Goal: Find specific page/section: Find specific page/section

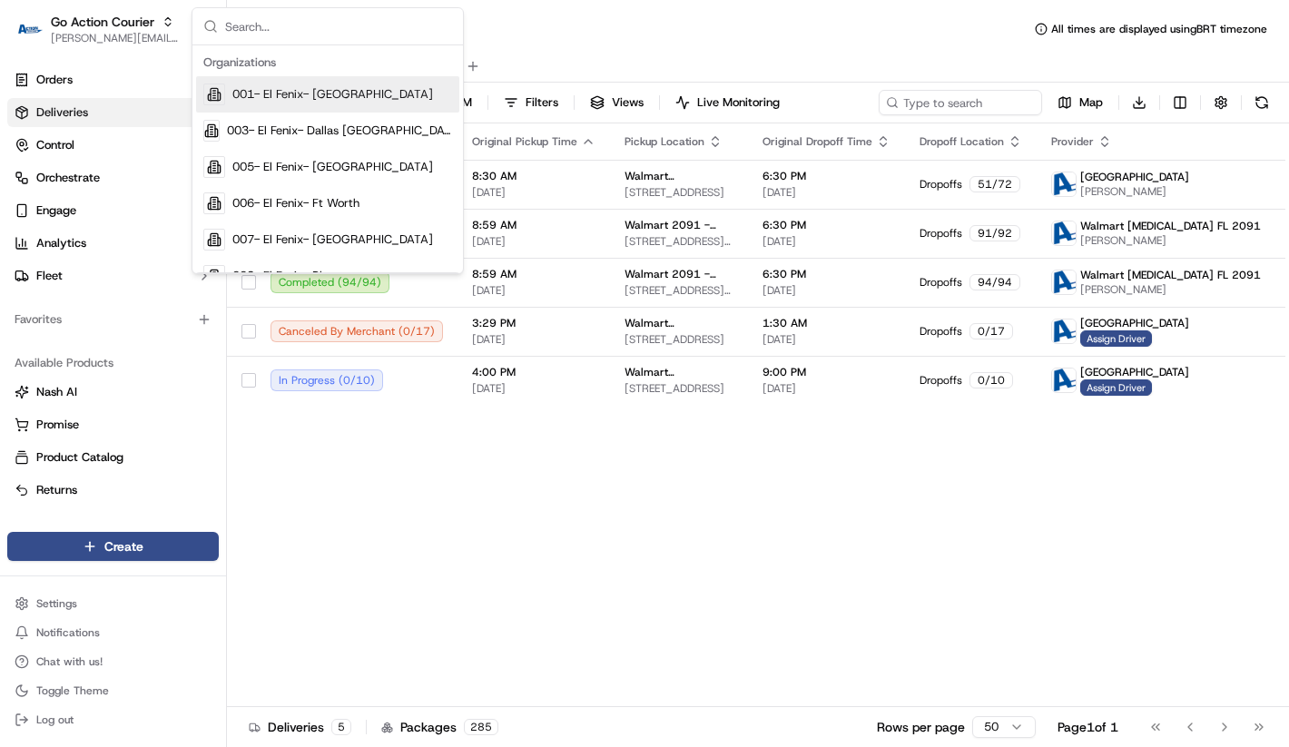
type input "c"
type input "yeoman"
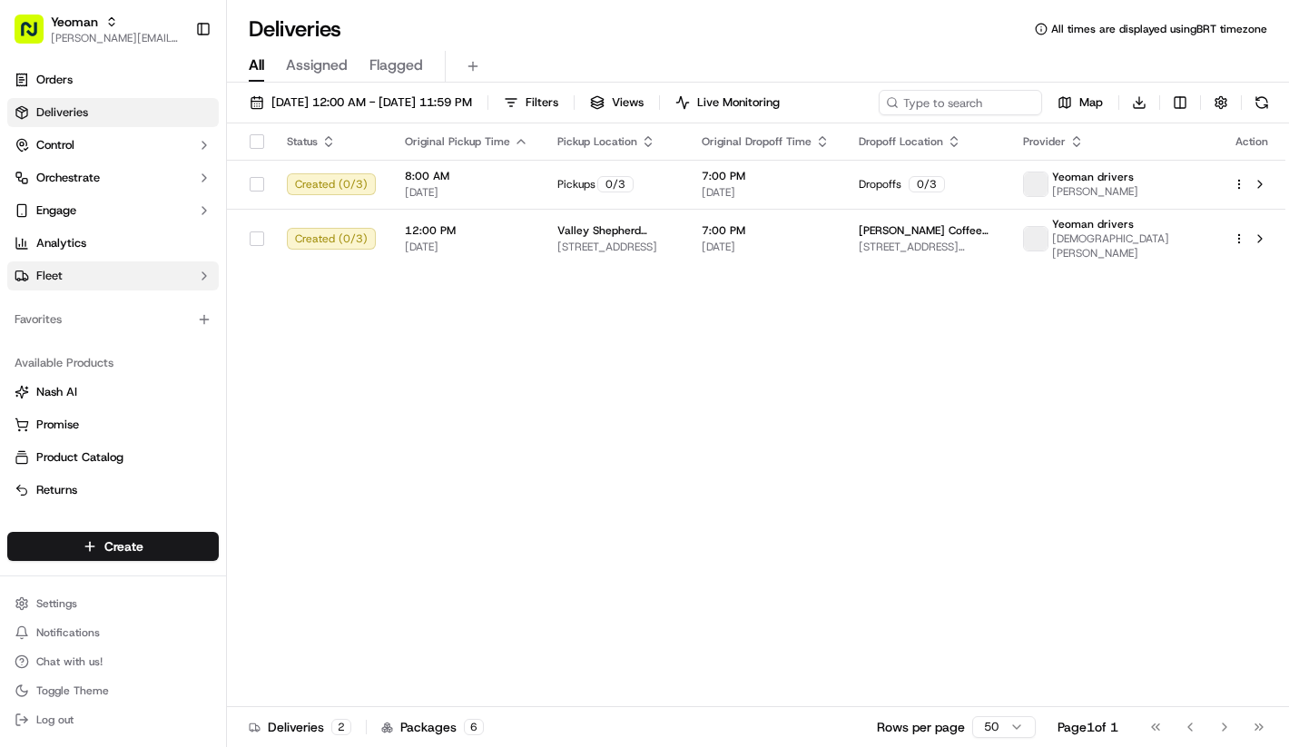
click at [134, 265] on button "Fleet" at bounding box center [112, 275] width 211 height 29
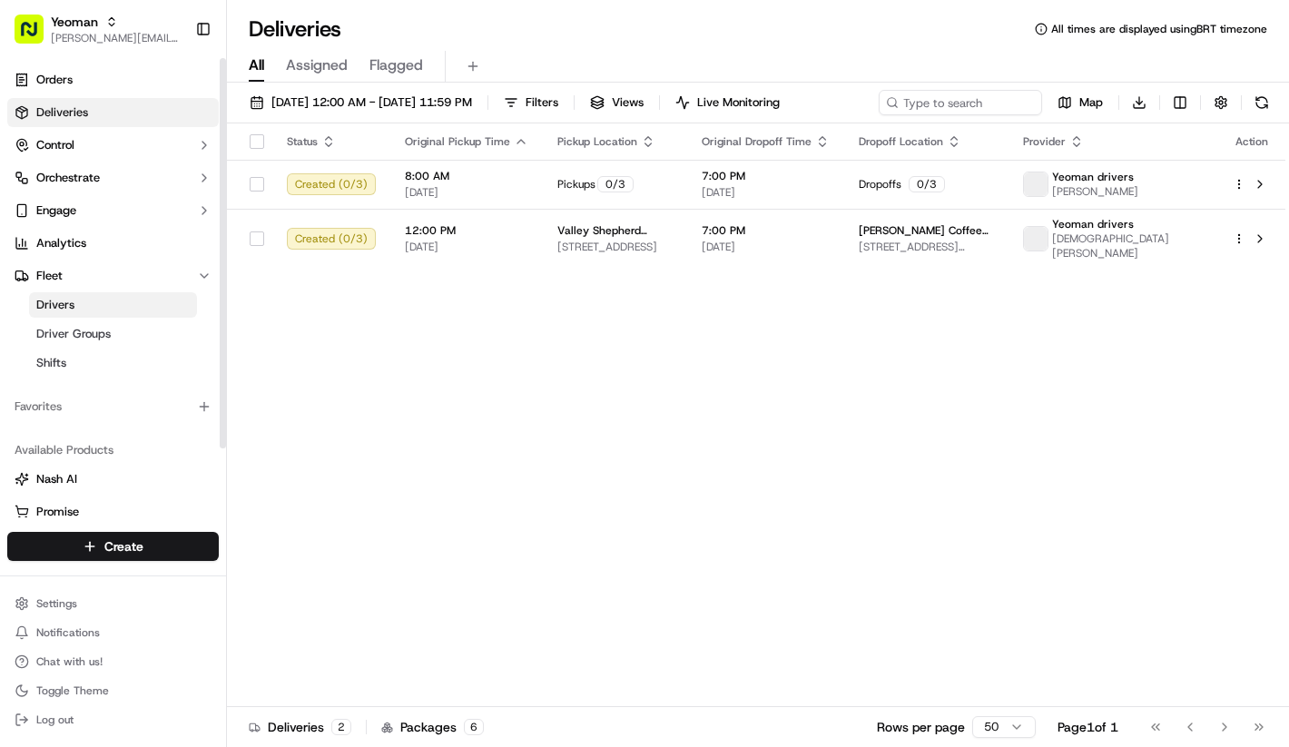
click at [118, 303] on link "Drivers" at bounding box center [113, 304] width 168 height 25
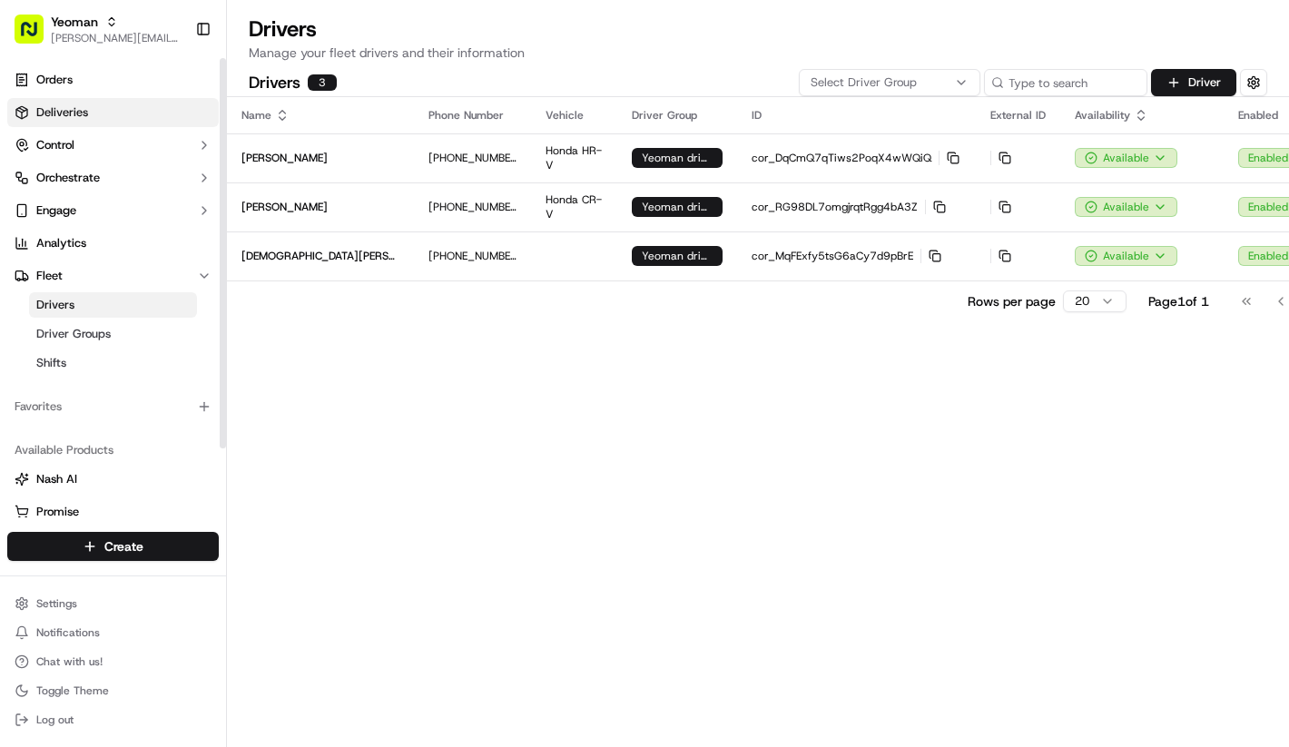
click at [81, 104] on span "Deliveries" at bounding box center [62, 112] width 52 height 16
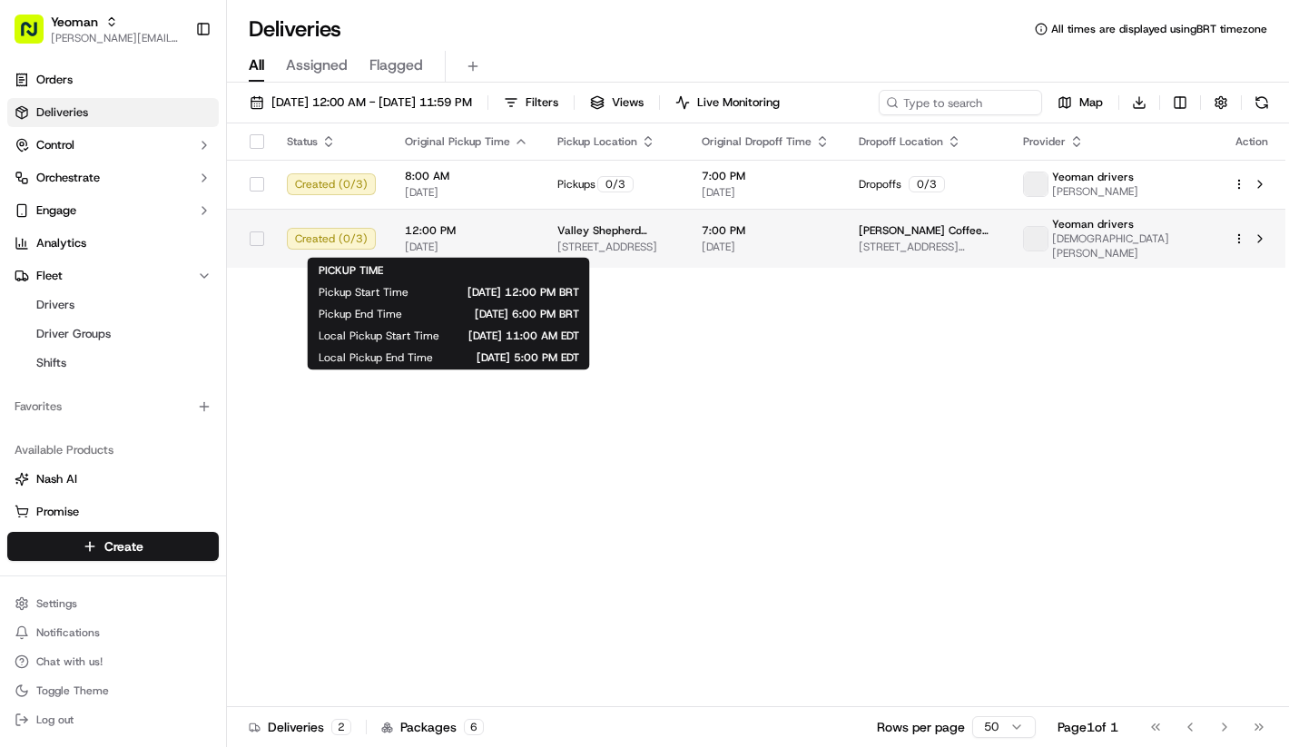
click at [515, 230] on span "12:00 PM" at bounding box center [466, 230] width 123 height 15
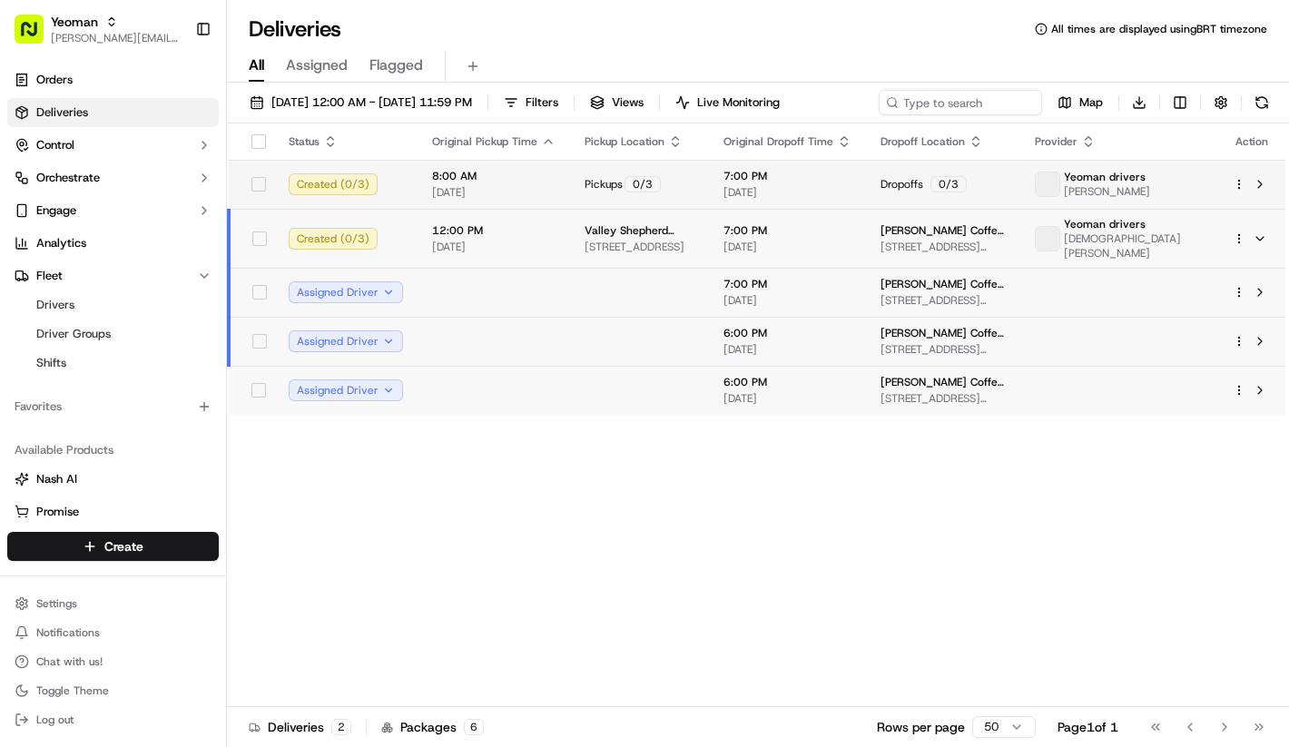
click at [518, 162] on td "8:00 AM [DATE]" at bounding box center [493, 184] width 152 height 49
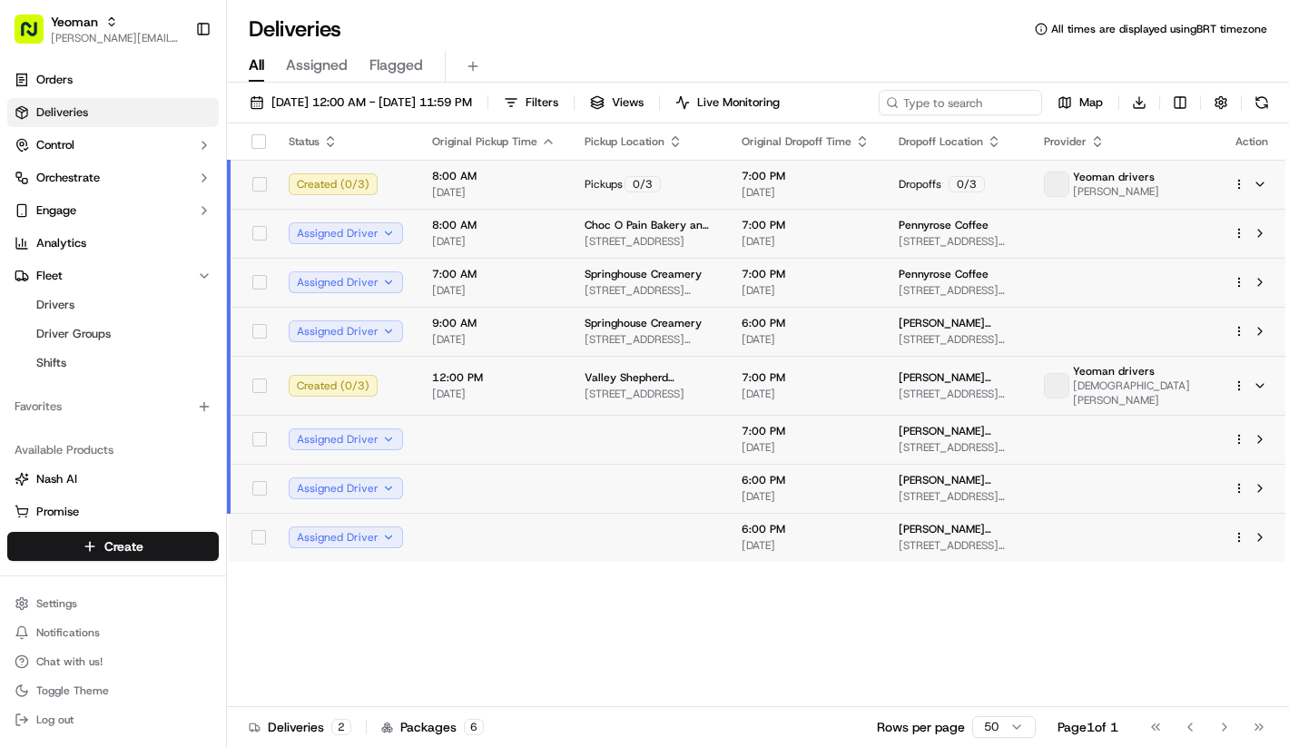
click at [517, 162] on td "8:00 AM [DATE]" at bounding box center [493, 184] width 152 height 49
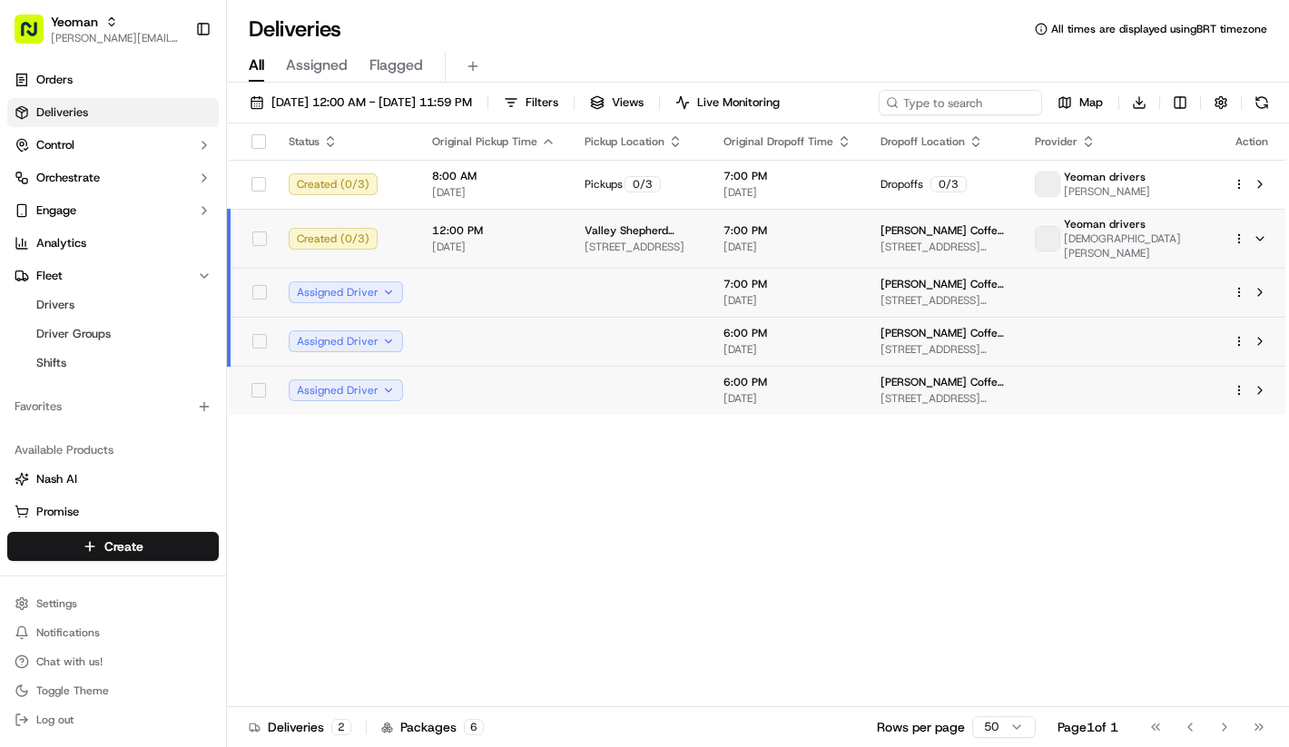
click at [515, 229] on span "12:00 PM" at bounding box center [493, 230] width 123 height 15
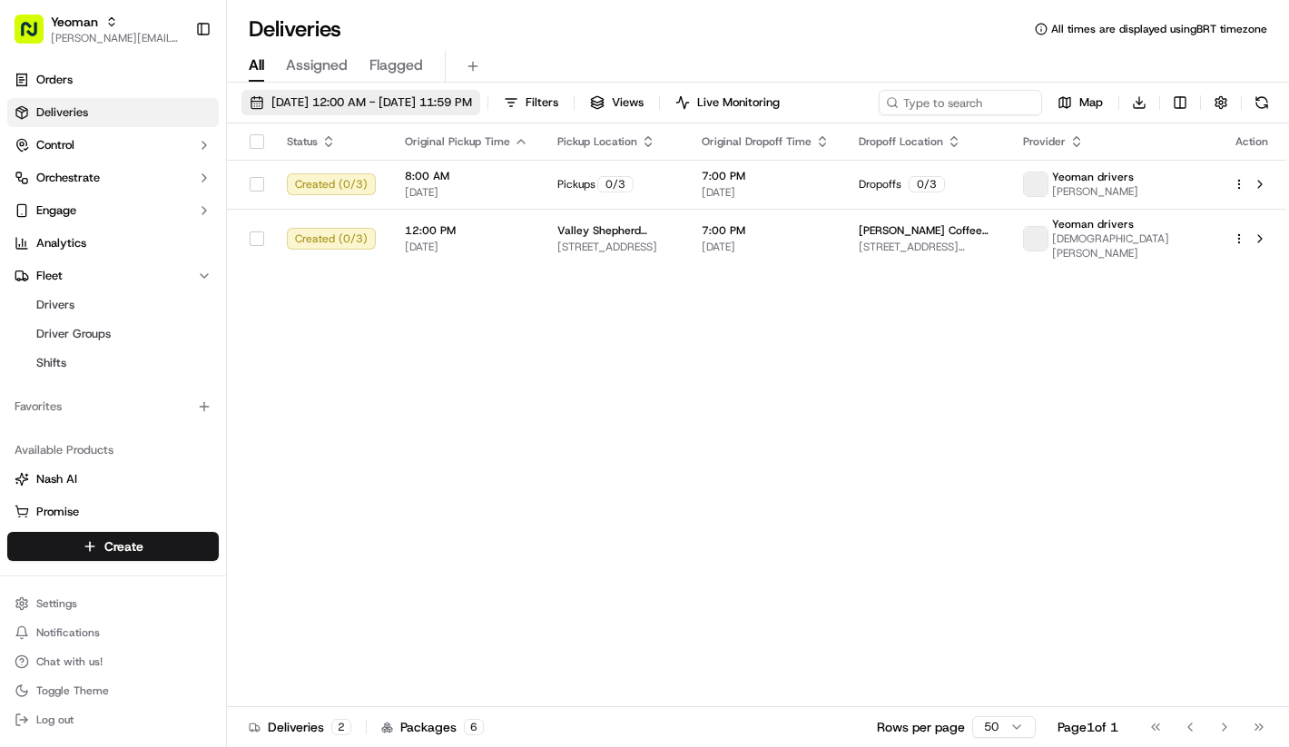
click at [424, 101] on span "[DATE] 12:00 AM - [DATE] 11:59 PM" at bounding box center [371, 102] width 201 height 16
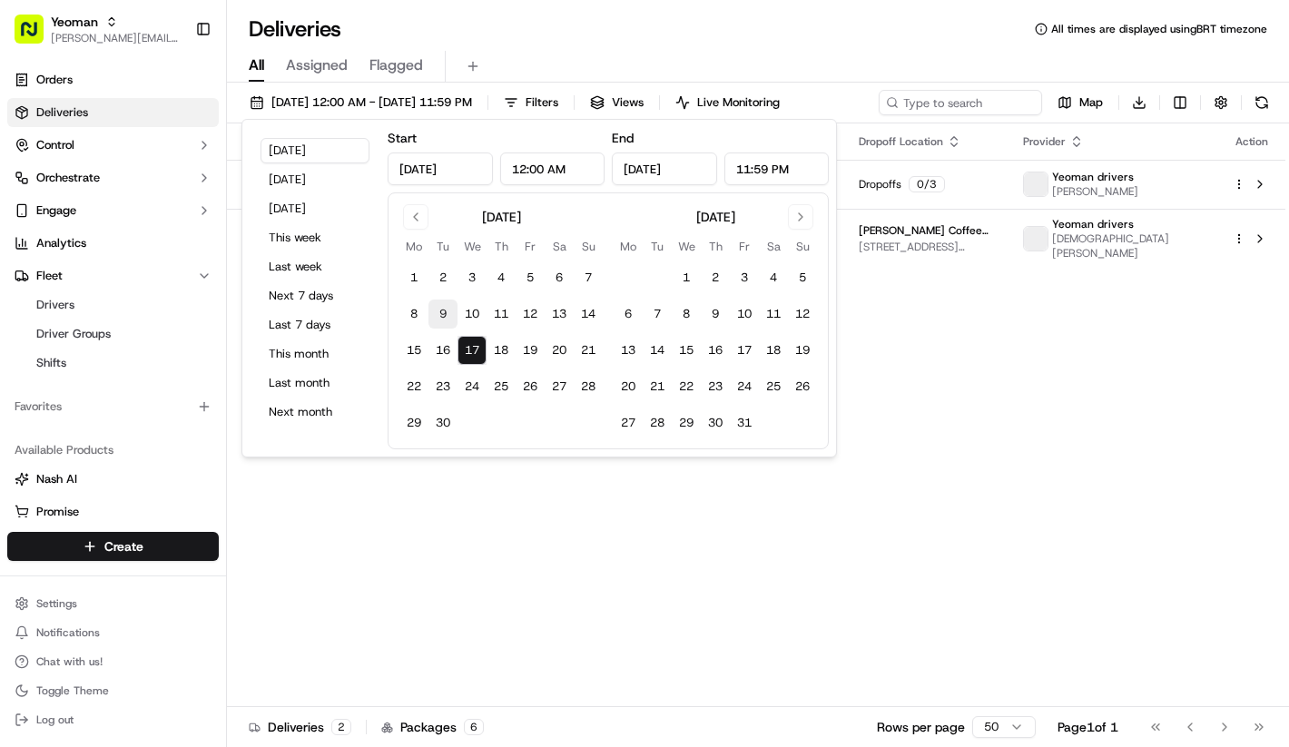
click at [442, 317] on button "9" at bounding box center [442, 313] width 29 height 29
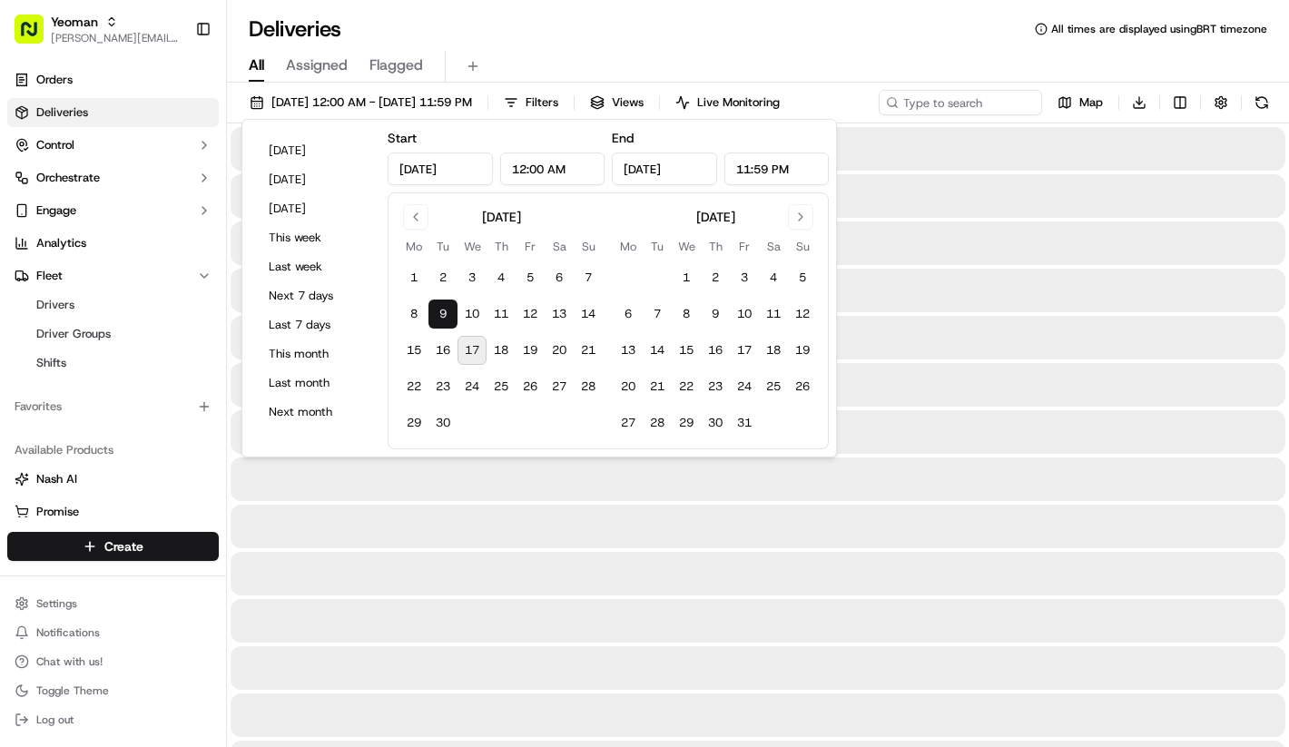
type input "[DATE]"
click at [442, 347] on button "16" at bounding box center [442, 350] width 29 height 29
type input "[DATE]"
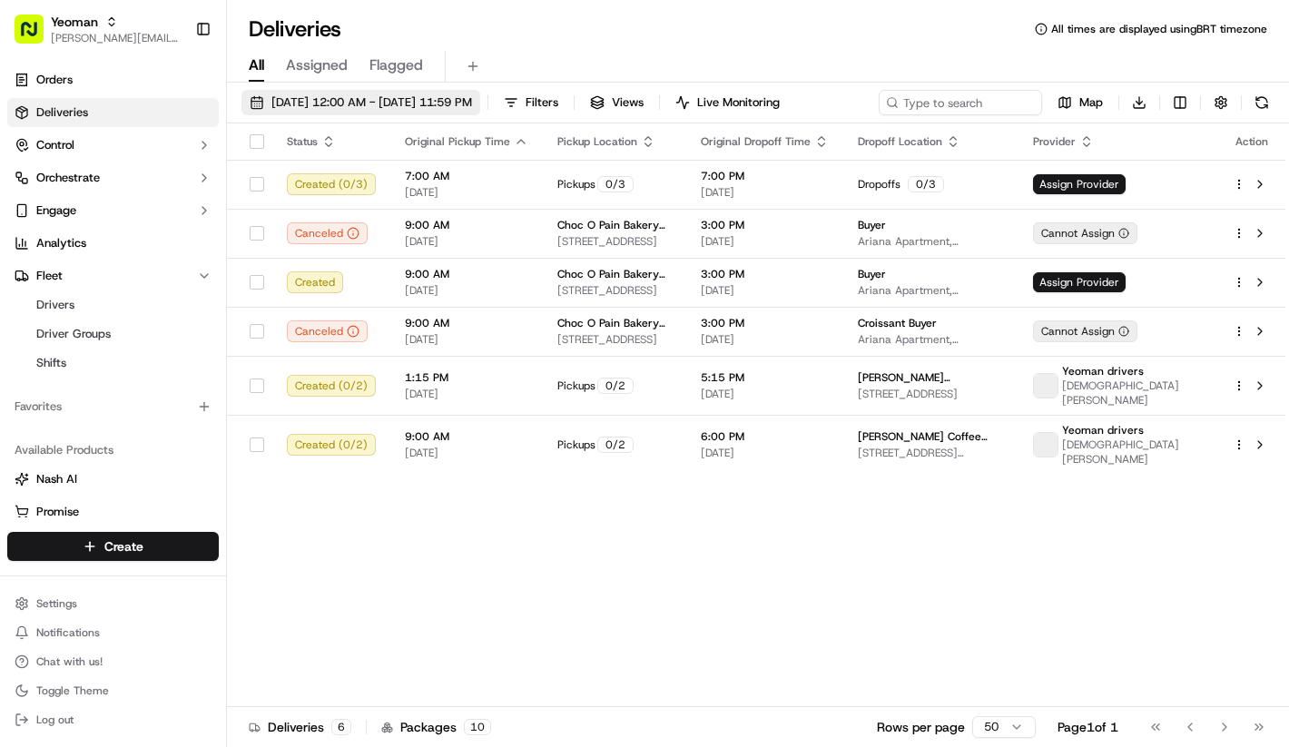
click at [395, 106] on span "[DATE] 12:00 AM - [DATE] 11:59 PM" at bounding box center [371, 102] width 201 height 16
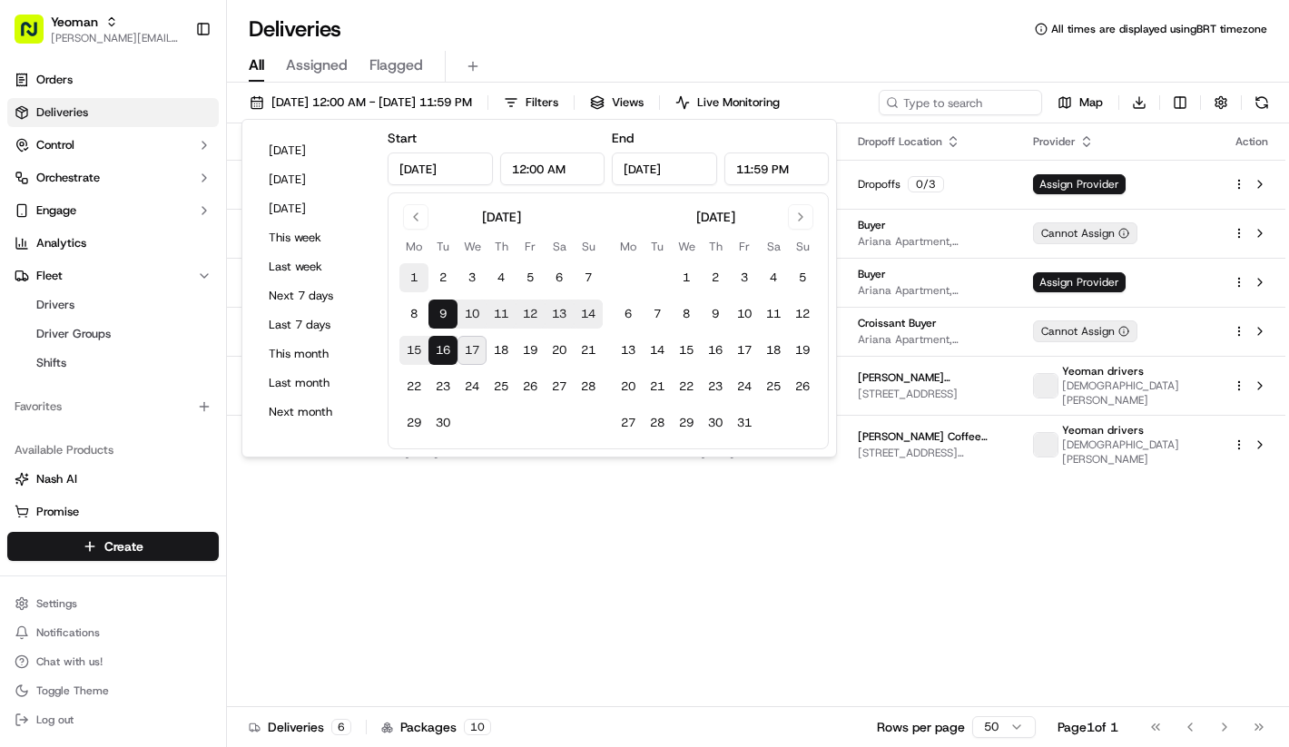
click at [417, 285] on button "1" at bounding box center [413, 277] width 29 height 29
type input "[DATE]"
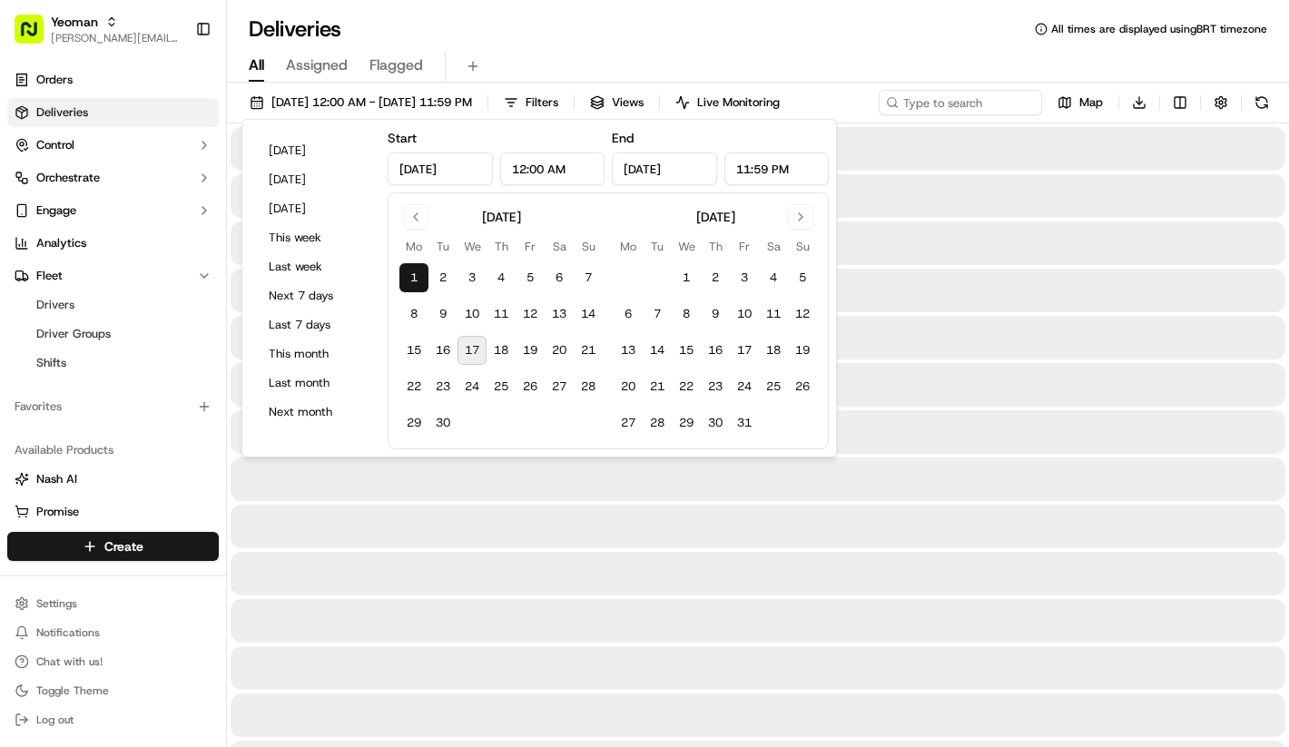
click at [417, 299] on tbody "1 2 3 4 5 6 7 8 9 10 11 12 13 14 15 16 17 18 19 20 21 22 23 24 25 26 27 28 29 30" at bounding box center [500, 346] width 203 height 181
click at [417, 311] on button "8" at bounding box center [413, 313] width 29 height 29
type input "[DATE]"
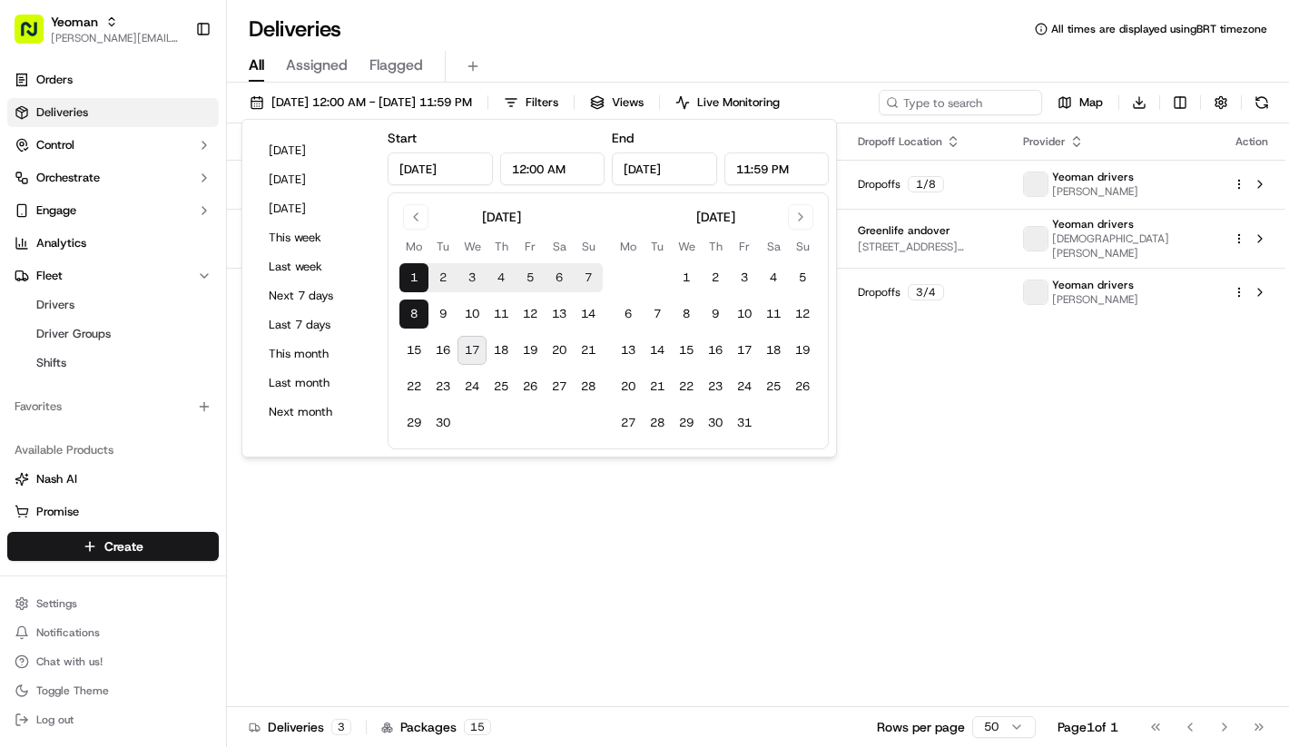
click at [426, 496] on div "Status Original Pickup Time Pickup Location Original Dropoff Time Dropoff Locat…" at bounding box center [756, 414] width 1058 height 583
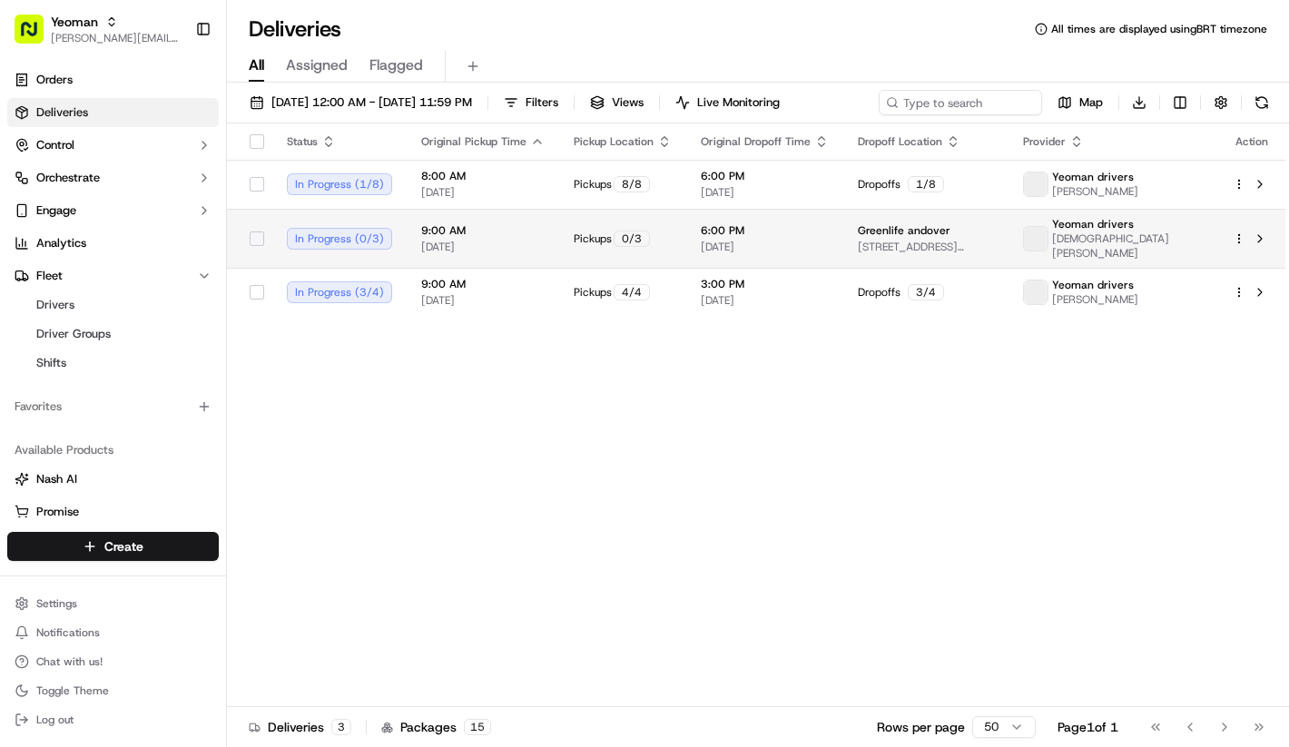
click at [436, 213] on td "9:00 AM [DATE]" at bounding box center [483, 238] width 152 height 59
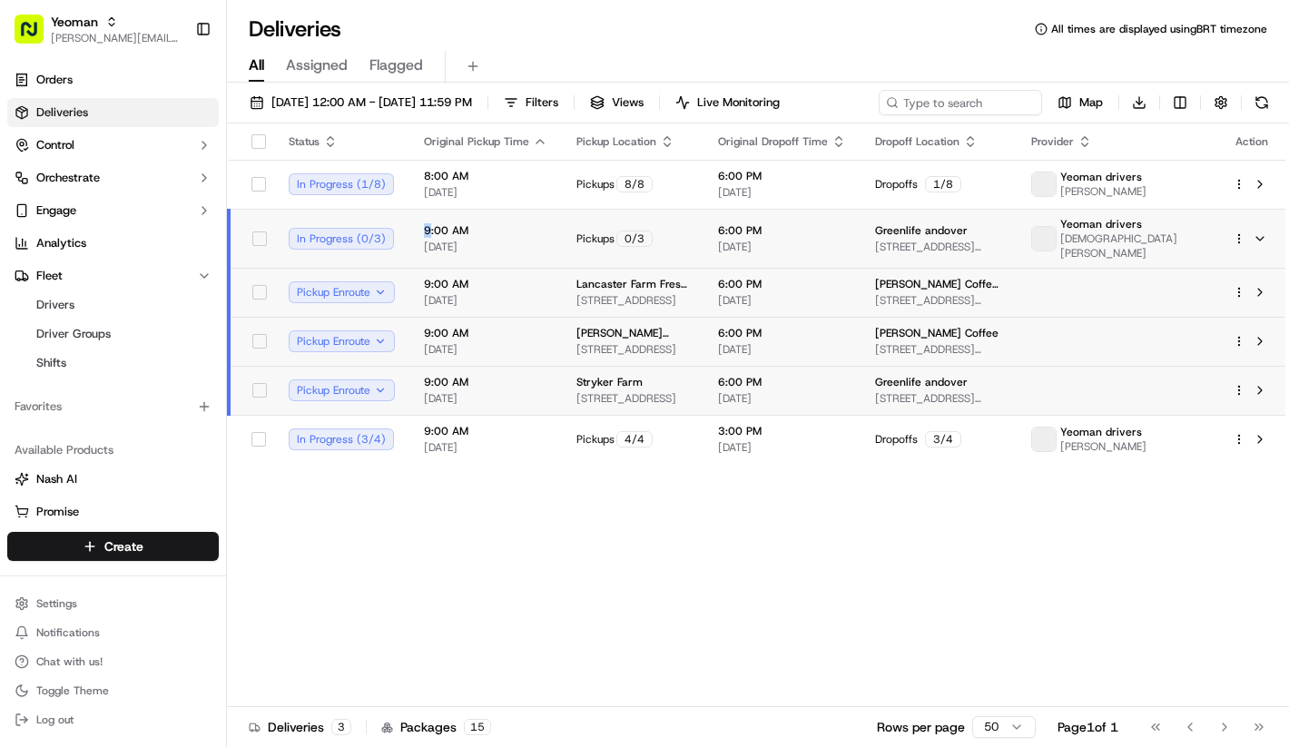
click at [436, 214] on td "9:00 AM [DATE]" at bounding box center [485, 238] width 152 height 59
click at [436, 197] on span "[DATE]" at bounding box center [485, 192] width 123 height 15
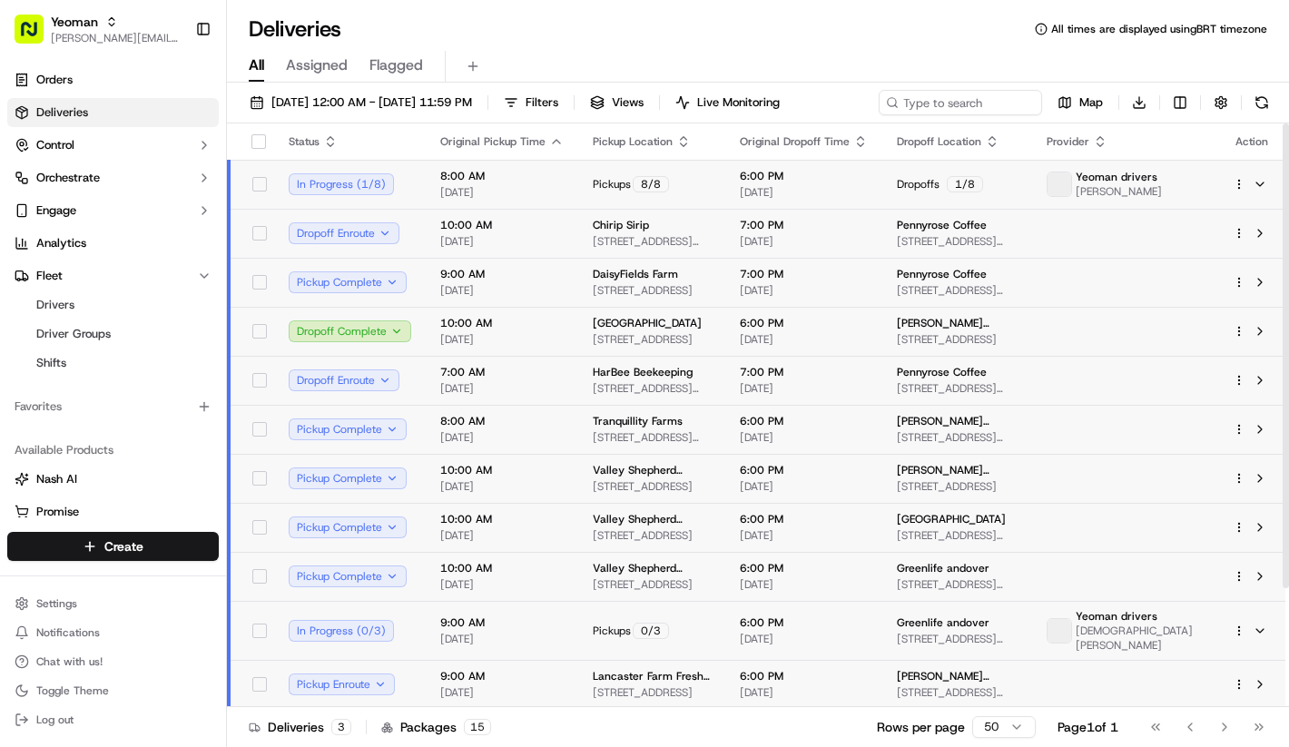
click at [436, 196] on td "8:00 AM [DATE]" at bounding box center [502, 184] width 152 height 49
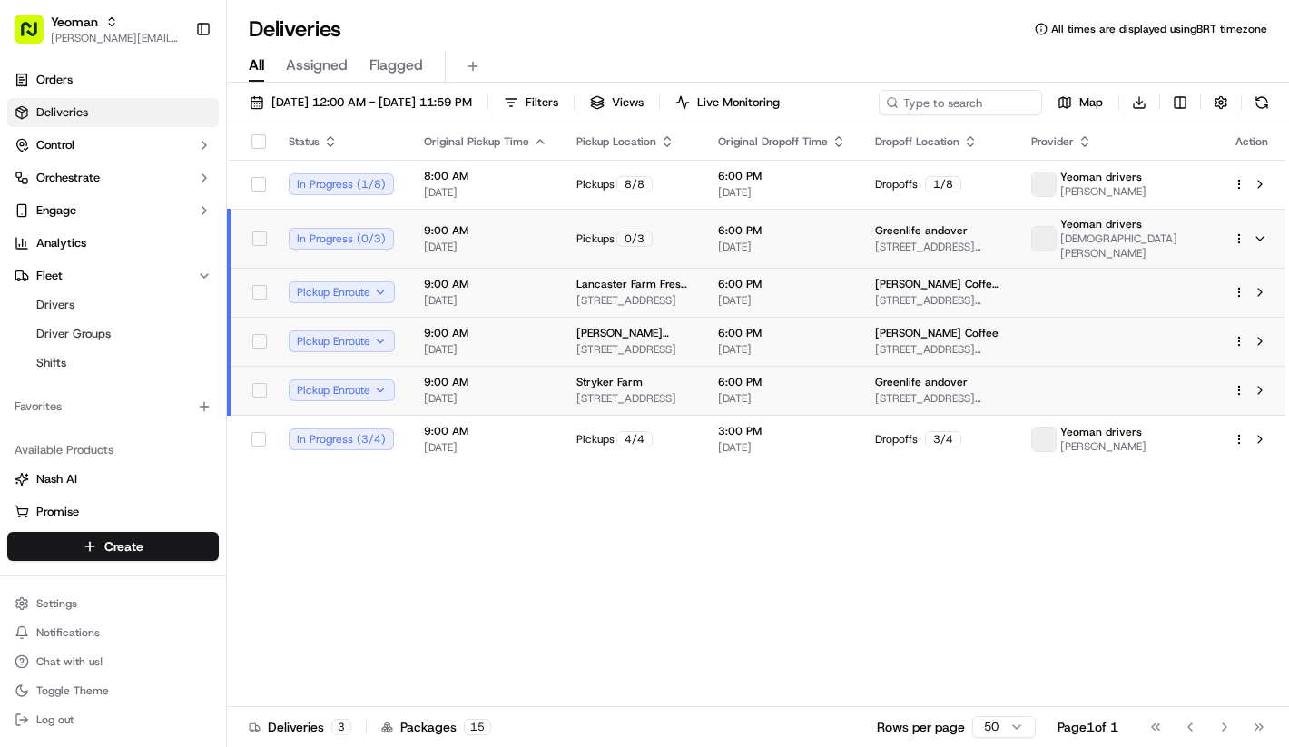
click at [410, 236] on td "9:00 AM [DATE]" at bounding box center [485, 238] width 152 height 59
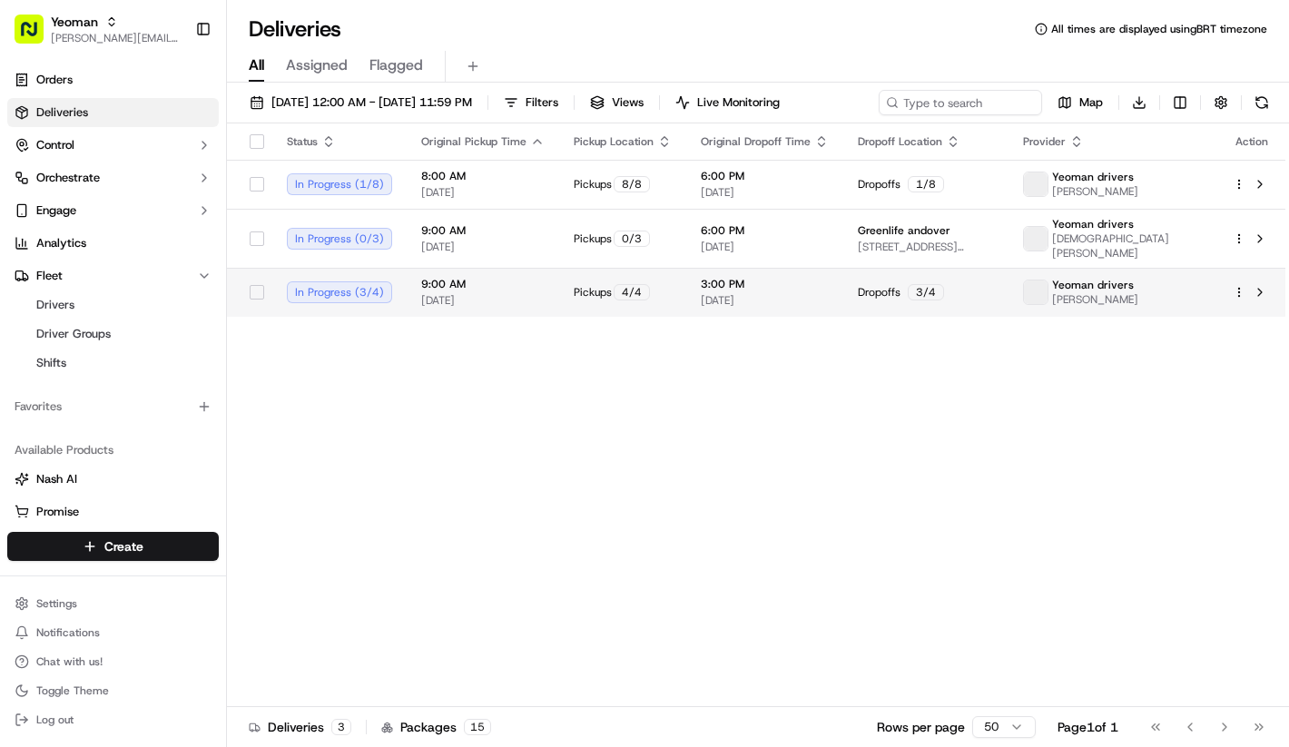
click at [421, 293] on span "[DATE]" at bounding box center [482, 300] width 123 height 15
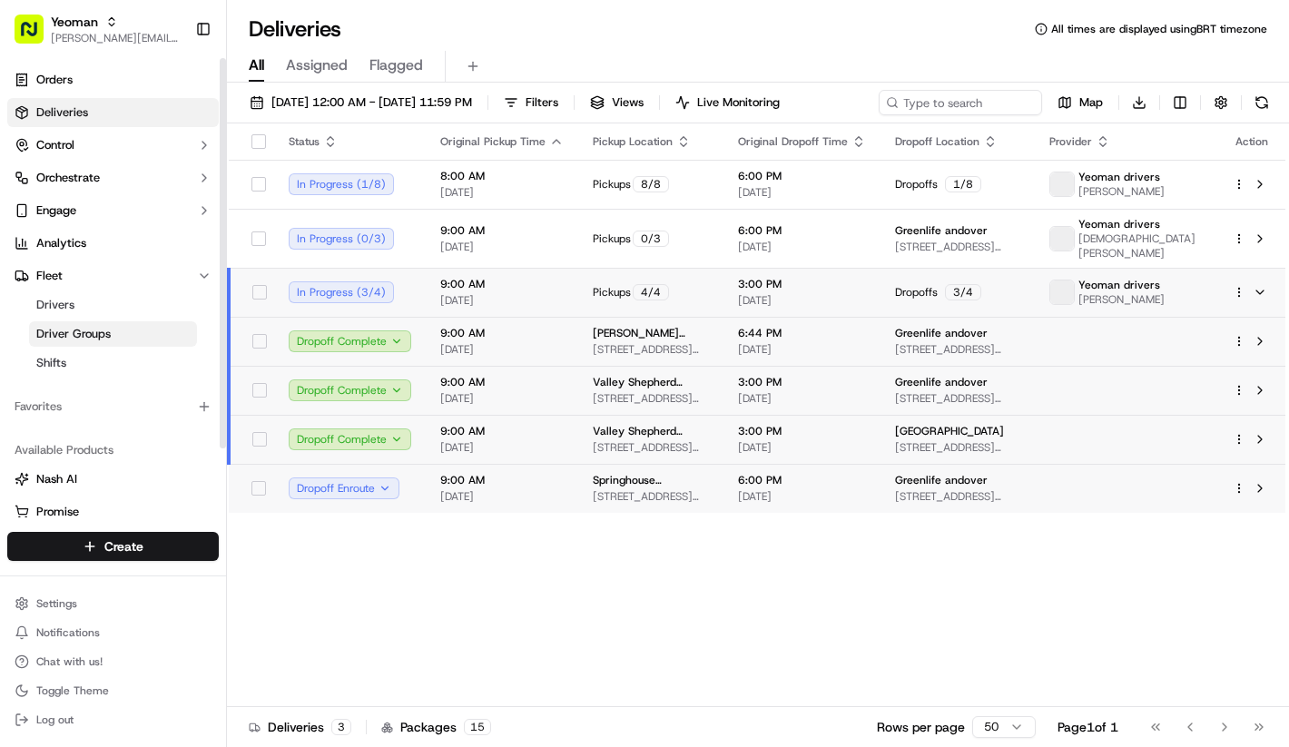
click at [103, 331] on span "Driver Groups" at bounding box center [73, 334] width 74 height 16
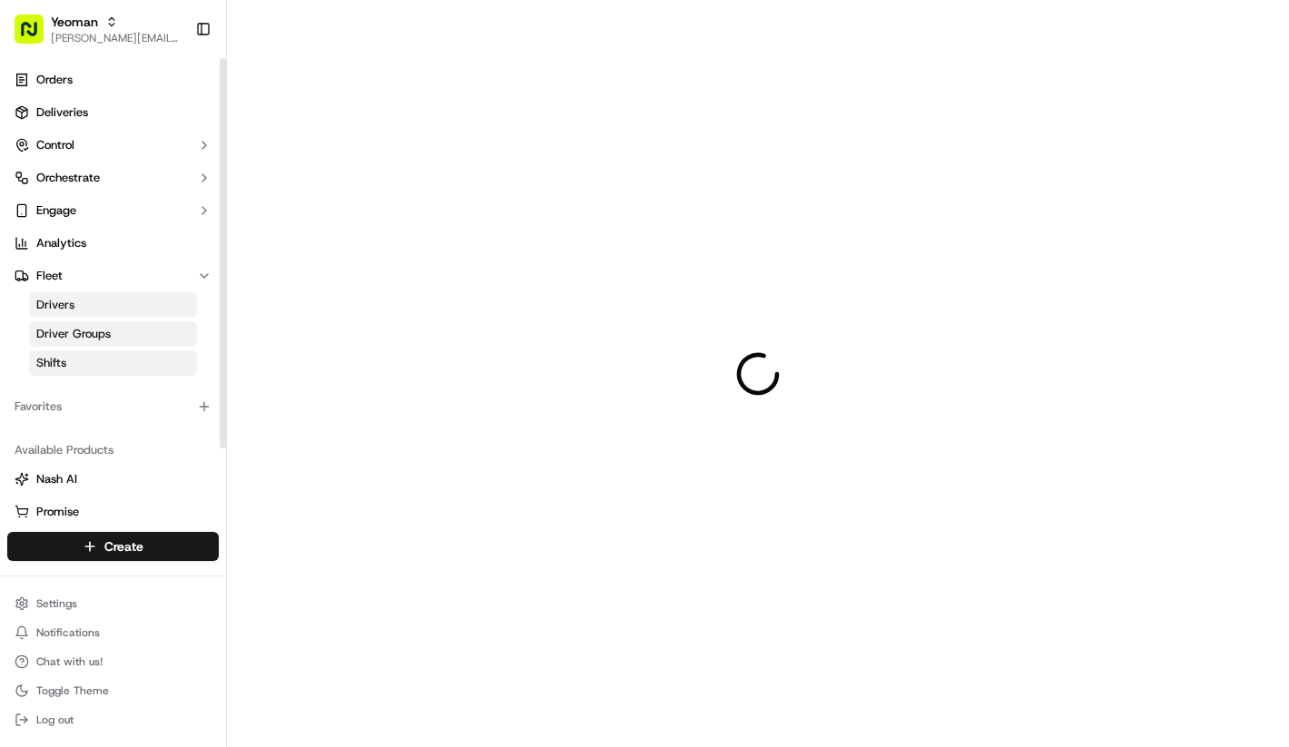
click at [103, 358] on link "Shifts" at bounding box center [113, 362] width 168 height 25
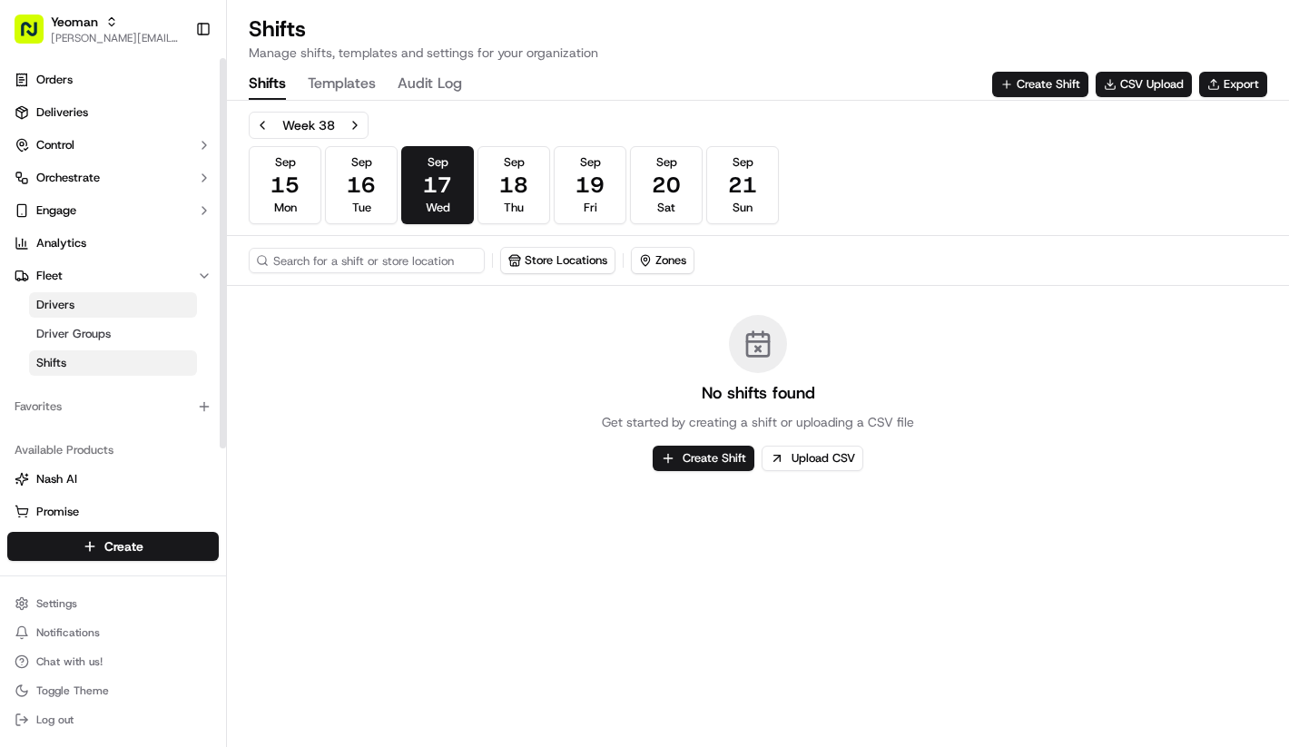
click at [103, 311] on link "Drivers" at bounding box center [113, 304] width 168 height 25
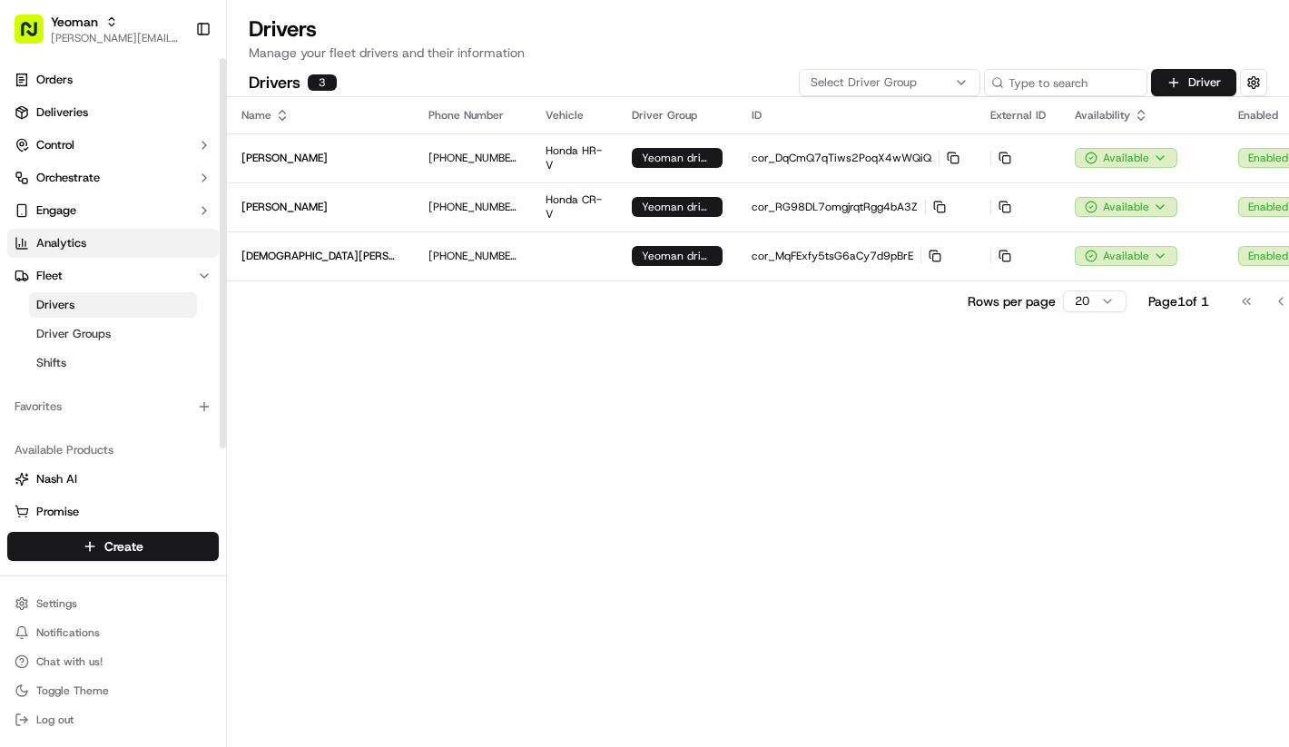
click at [105, 244] on link "Analytics" at bounding box center [112, 243] width 211 height 29
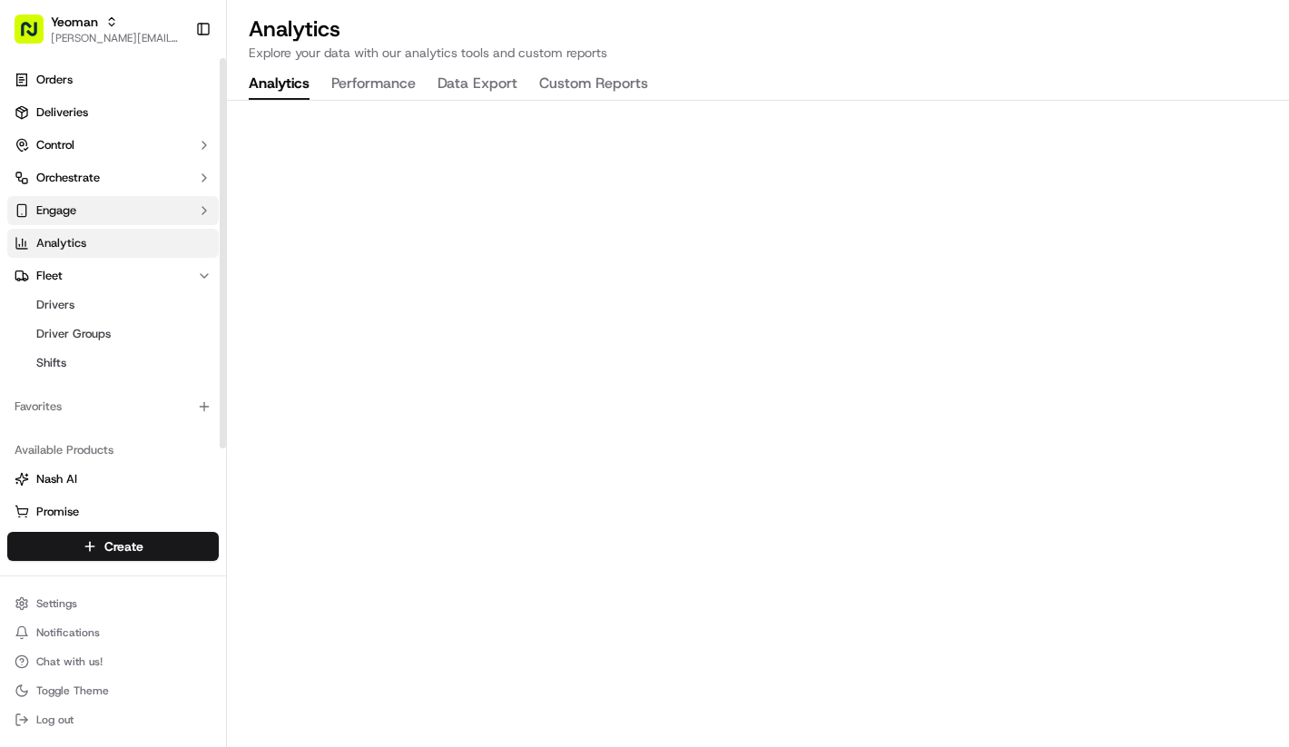
click at [106, 222] on button "Engage" at bounding box center [112, 210] width 211 height 29
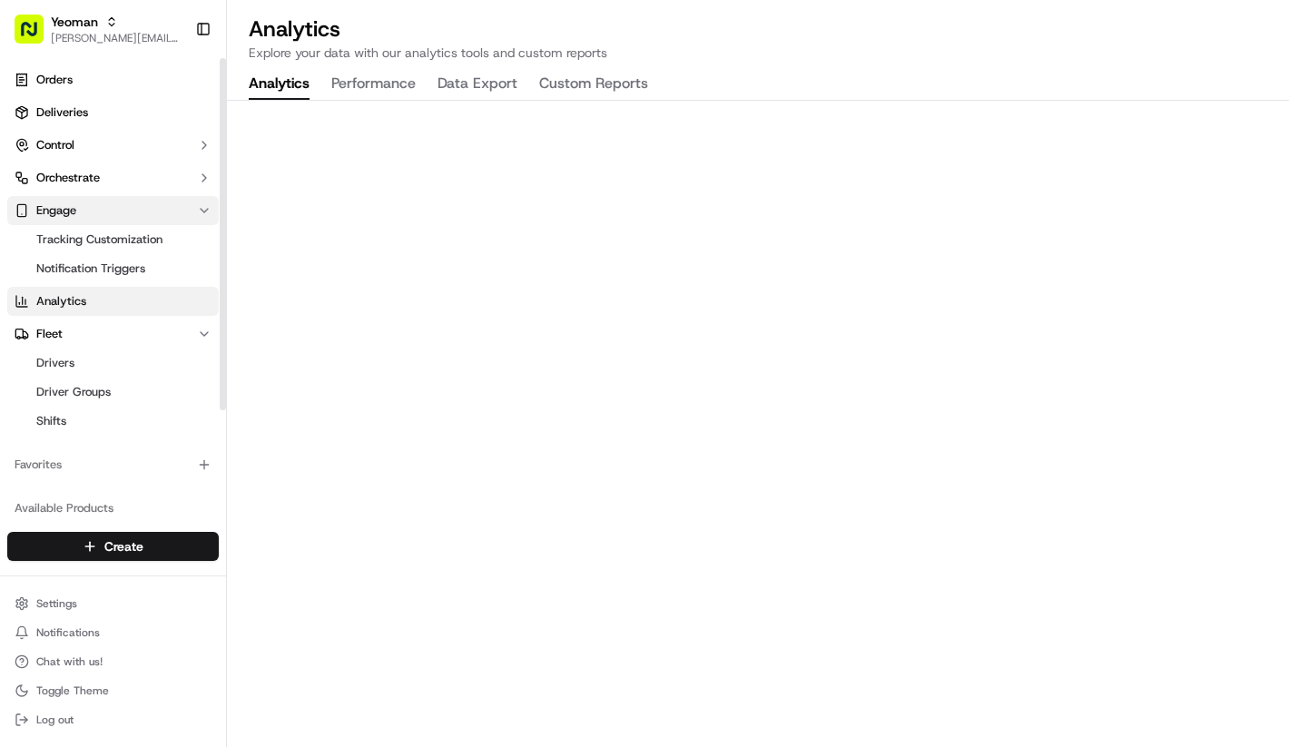
click at [106, 222] on button "Engage" at bounding box center [112, 210] width 211 height 29
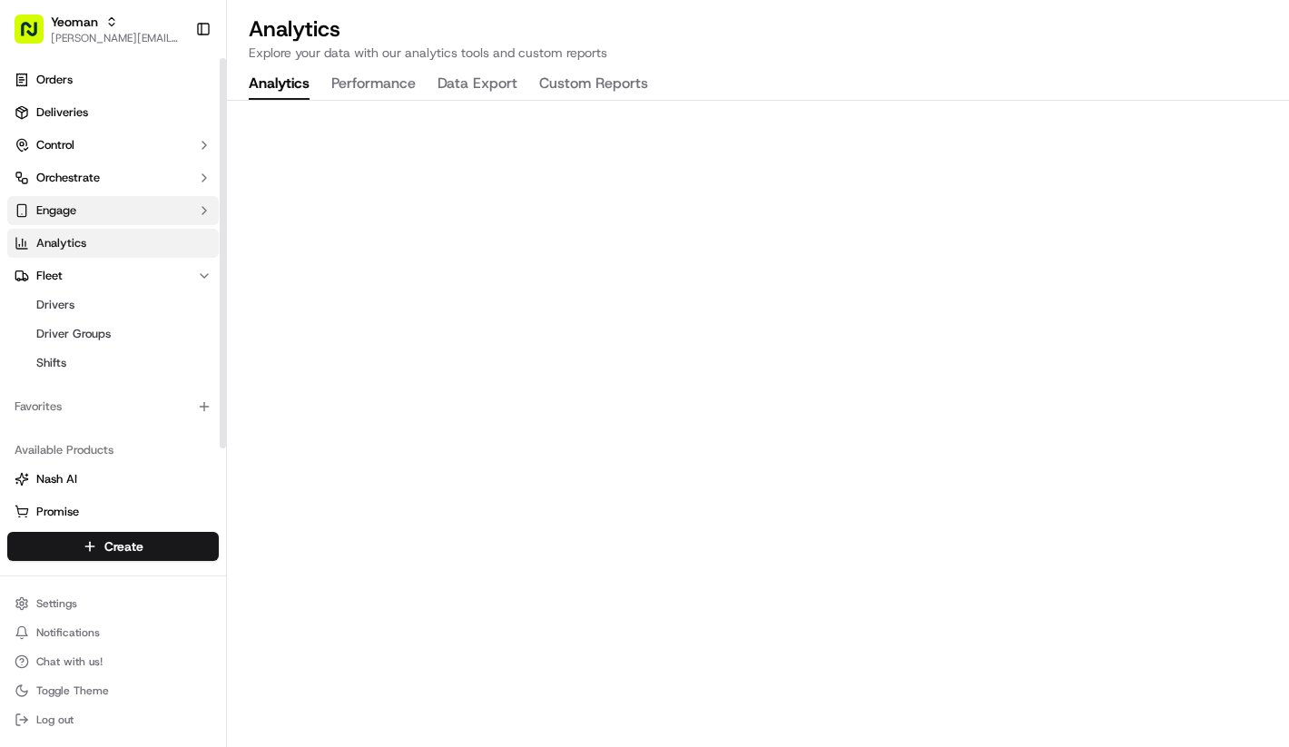
click at [111, 204] on button "Engage" at bounding box center [112, 210] width 211 height 29
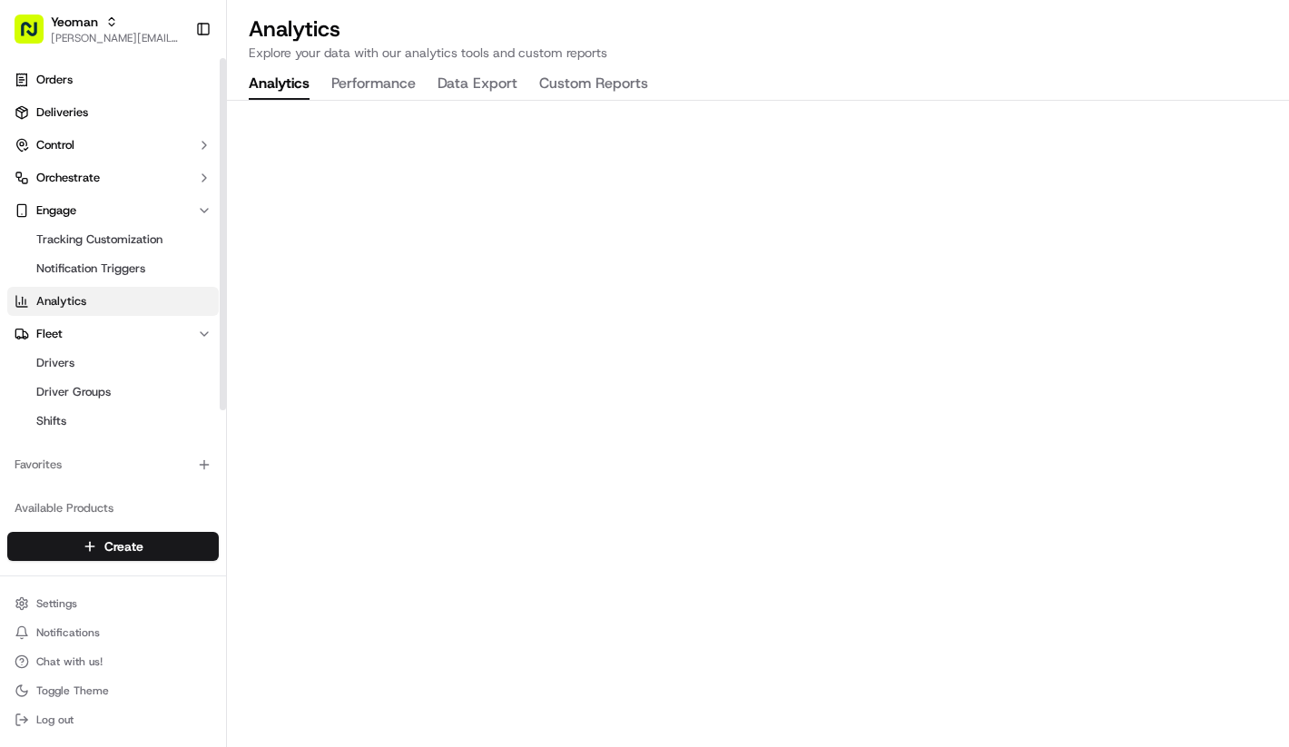
click at [109, 282] on ul "Tracking Customization Notification Triggers" at bounding box center [114, 254] width 186 height 58
click at [109, 278] on link "Notification Triggers" at bounding box center [113, 268] width 168 height 25
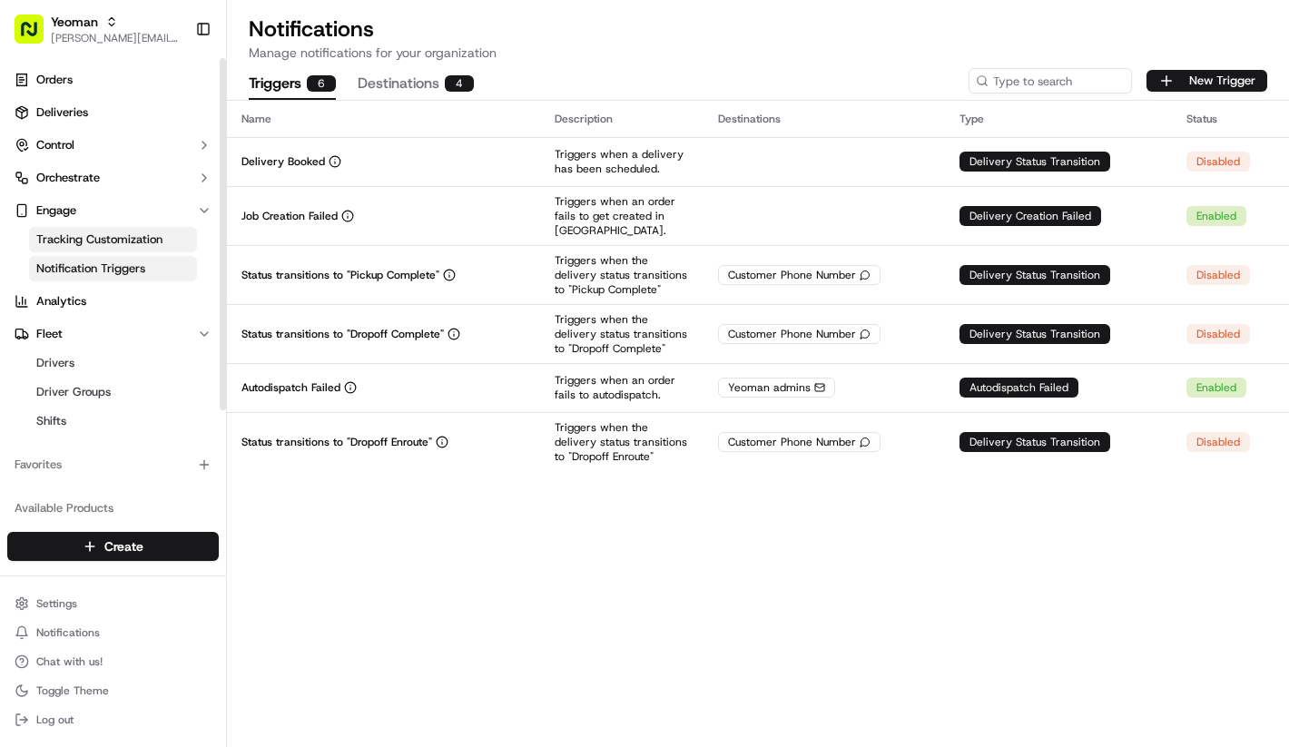
click at [117, 247] on span "Tracking Customization" at bounding box center [99, 239] width 126 height 16
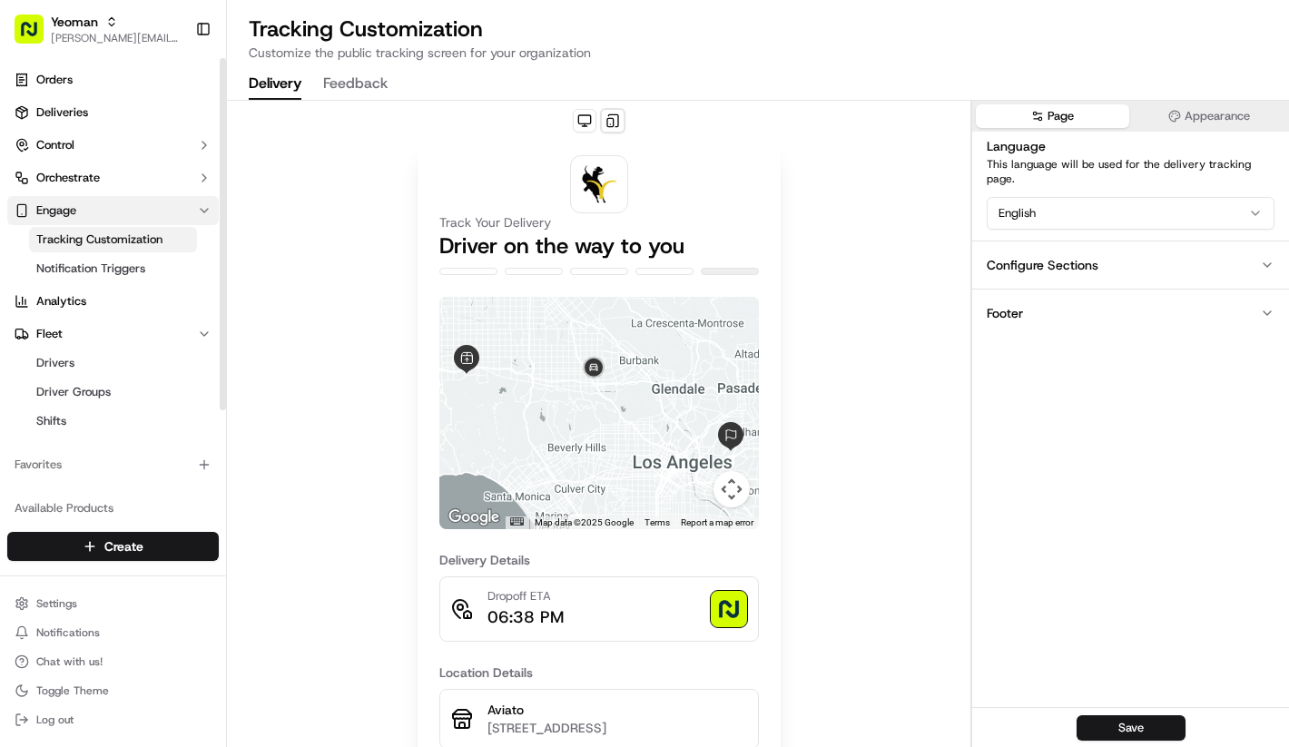
click at [92, 221] on button "Engage" at bounding box center [112, 210] width 211 height 29
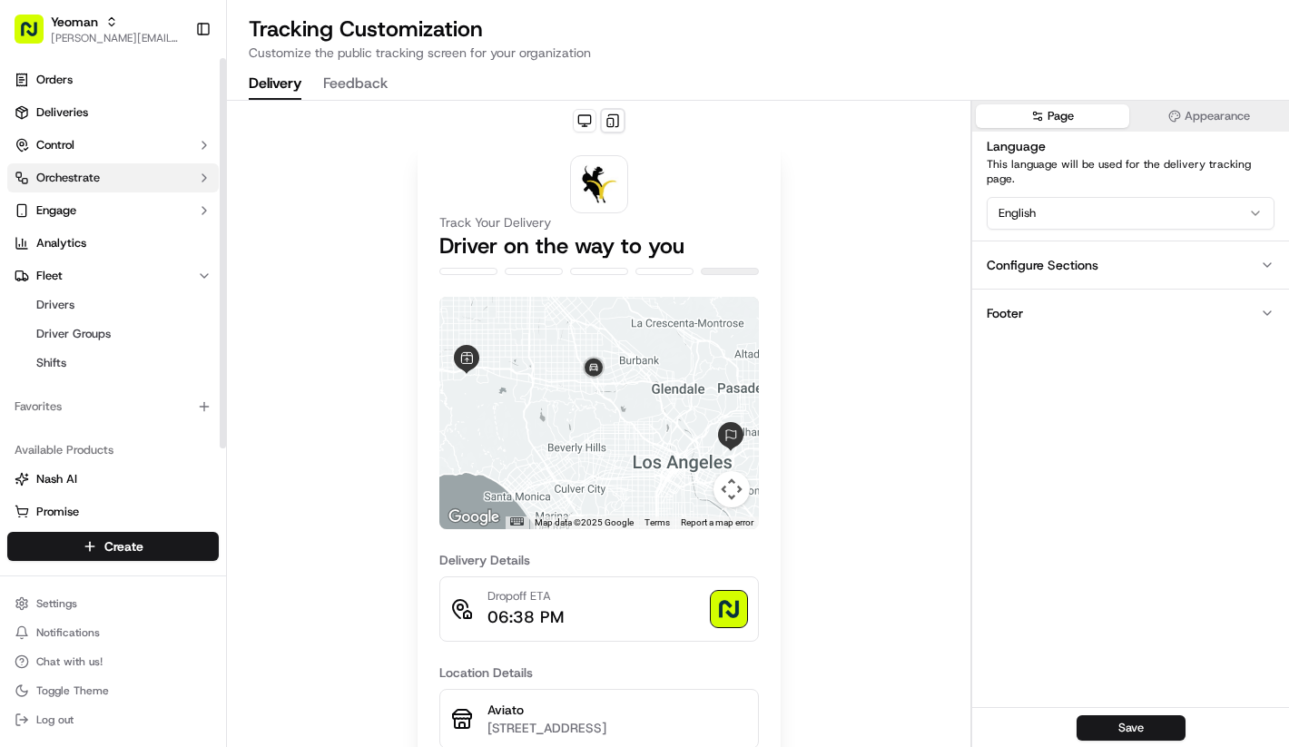
click at [95, 181] on span "Orchestrate" at bounding box center [68, 178] width 64 height 16
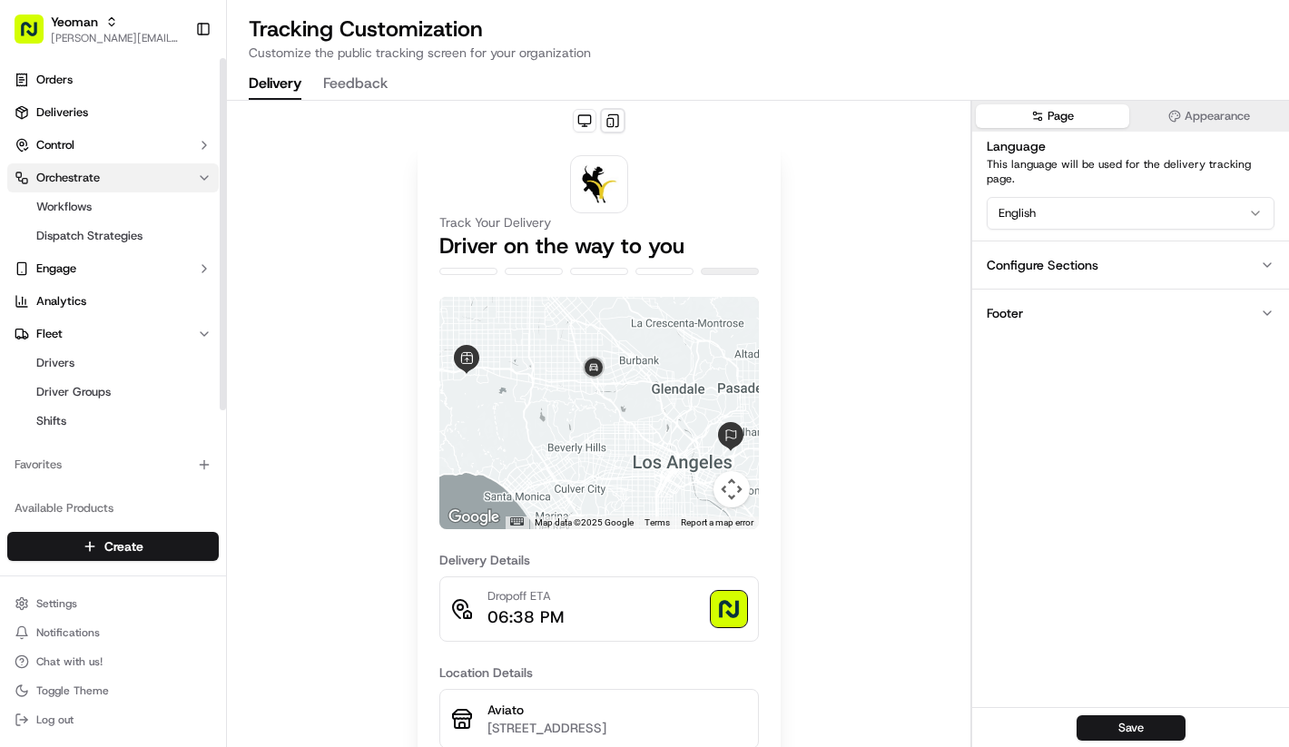
click at [95, 181] on span "Orchestrate" at bounding box center [68, 178] width 64 height 16
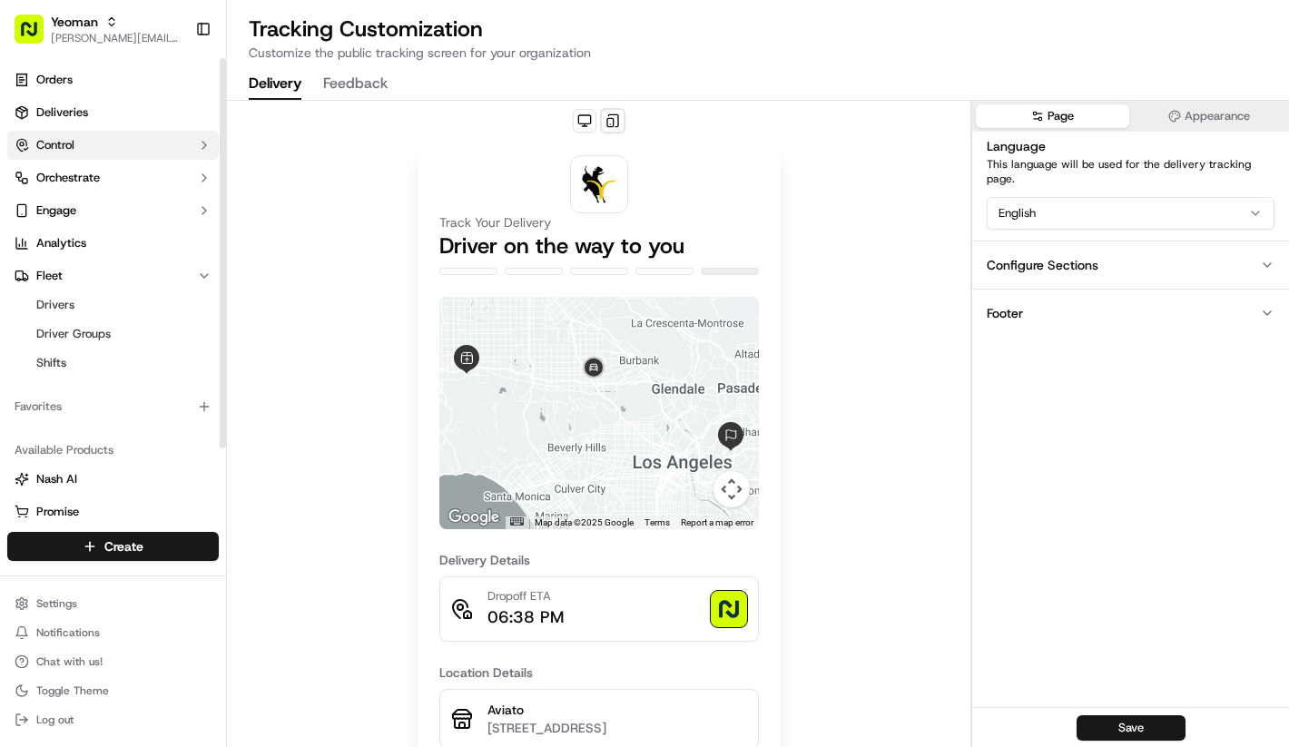
click at [95, 134] on button "Control" at bounding box center [112, 145] width 211 height 29
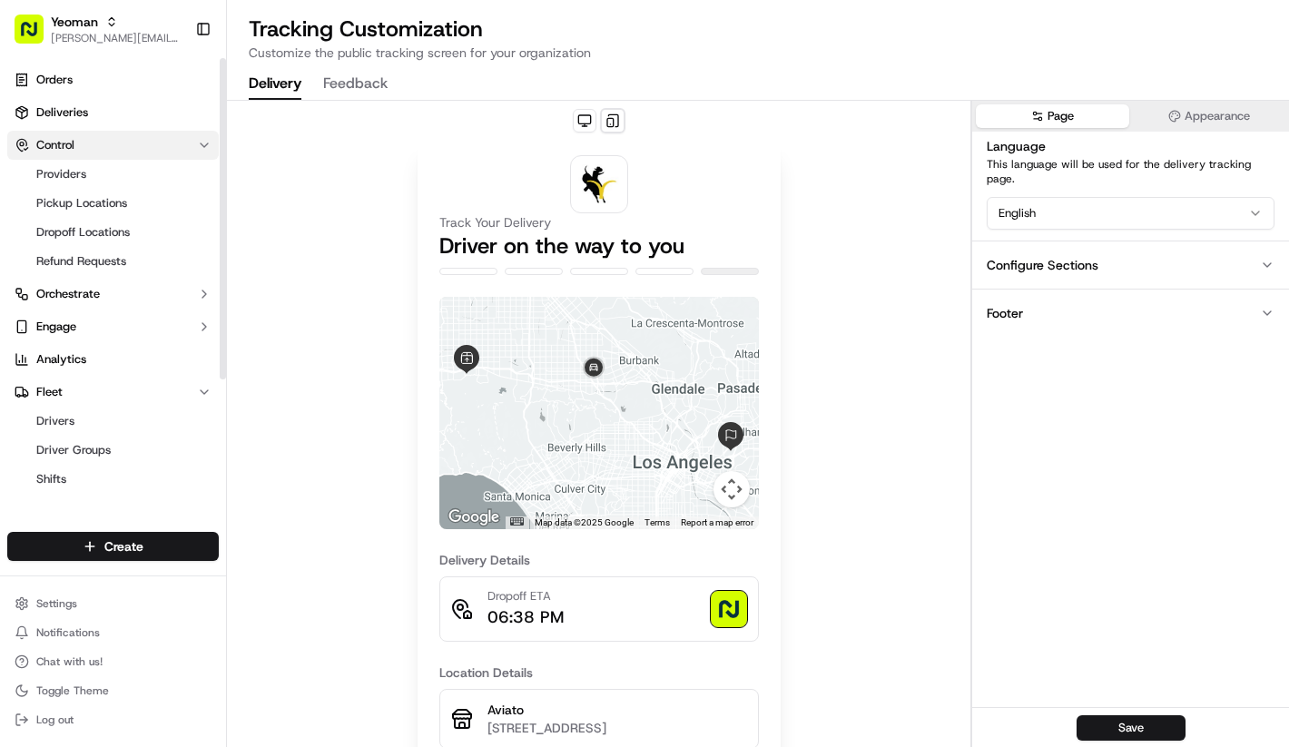
click at [91, 140] on button "Control" at bounding box center [112, 145] width 211 height 29
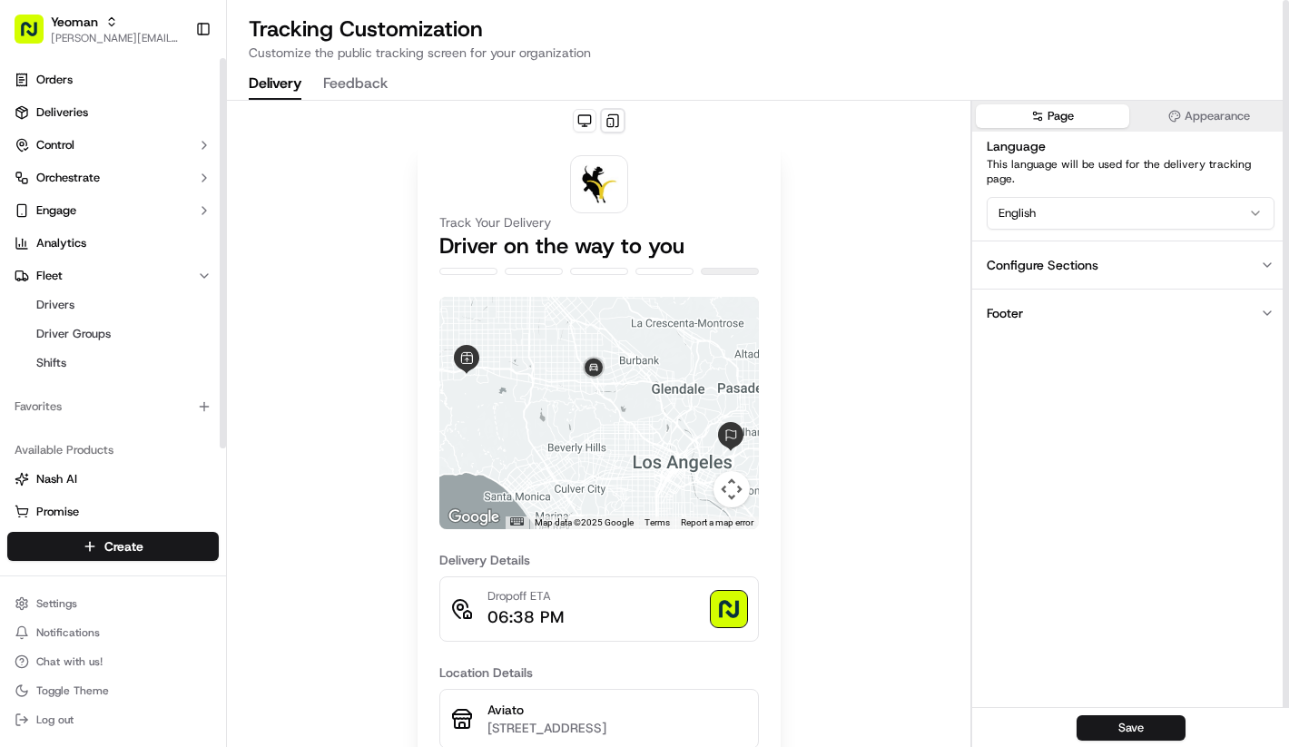
click at [345, 389] on div "Track Your Delivery Driver on the way to you ← Move left → Move right ↑ Move up…" at bounding box center [598, 641] width 743 height 1081
